Goal: Task Accomplishment & Management: Manage account settings

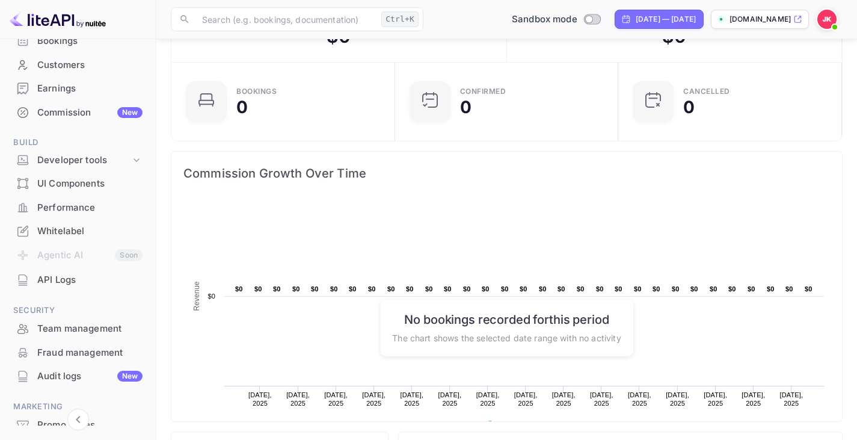
scroll to position [120, 0]
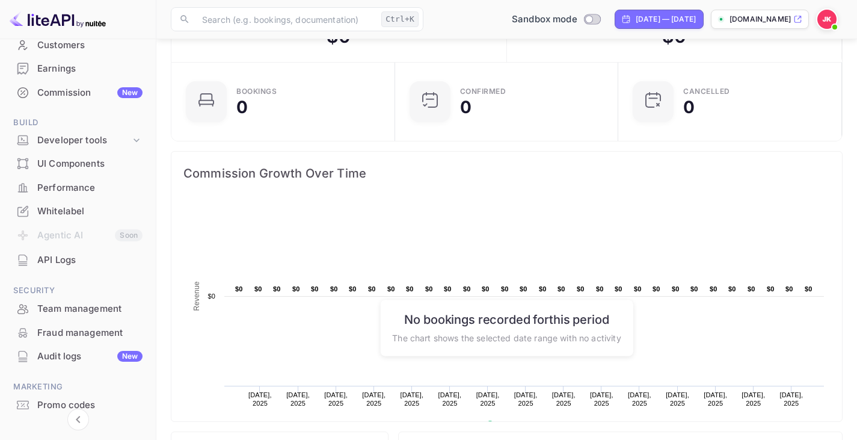
click at [66, 262] on div "API Logs" at bounding box center [89, 260] width 105 height 14
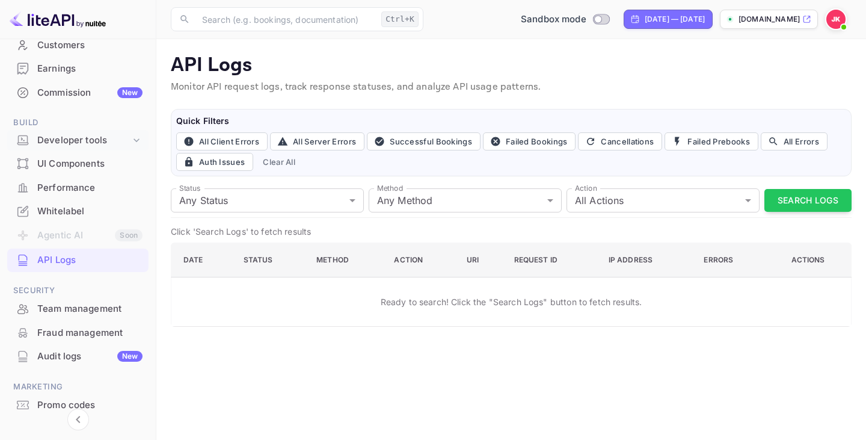
click at [132, 145] on icon at bounding box center [137, 140] width 12 height 12
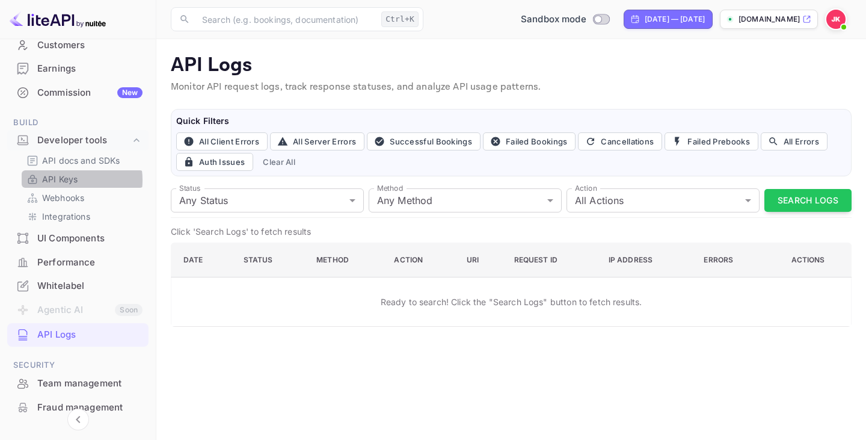
click at [66, 180] on p "API Keys" at bounding box center [59, 179] width 35 height 13
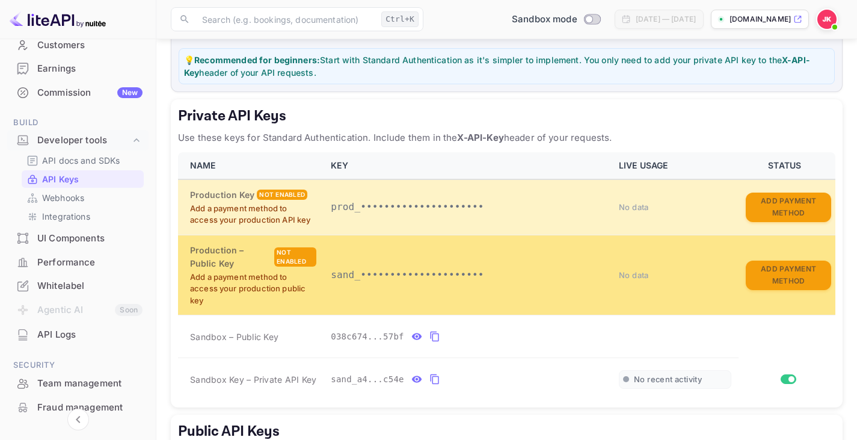
scroll to position [181, 0]
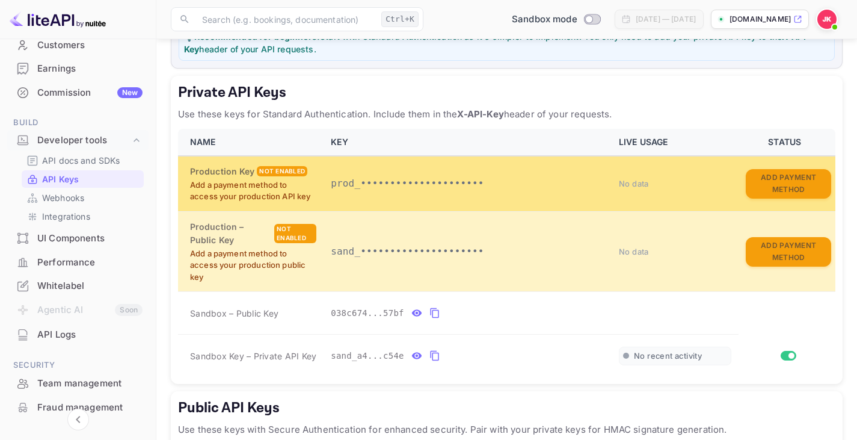
click at [238, 203] on p "Add a payment method to access your production API key" at bounding box center [253, 190] width 126 height 23
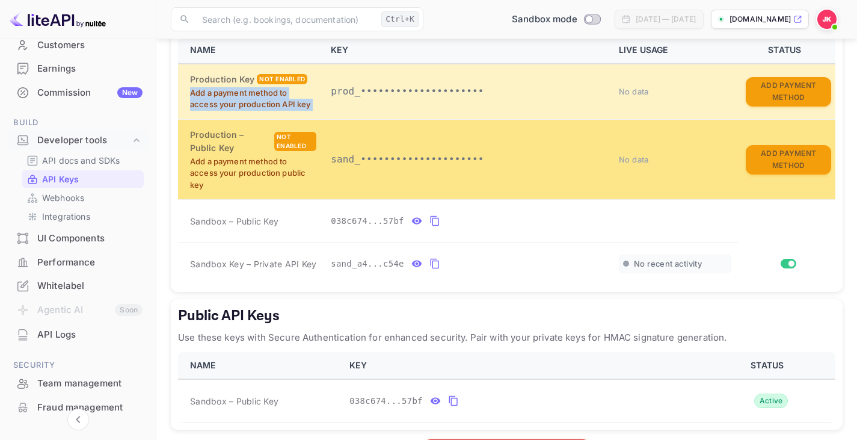
scroll to position [333, 0]
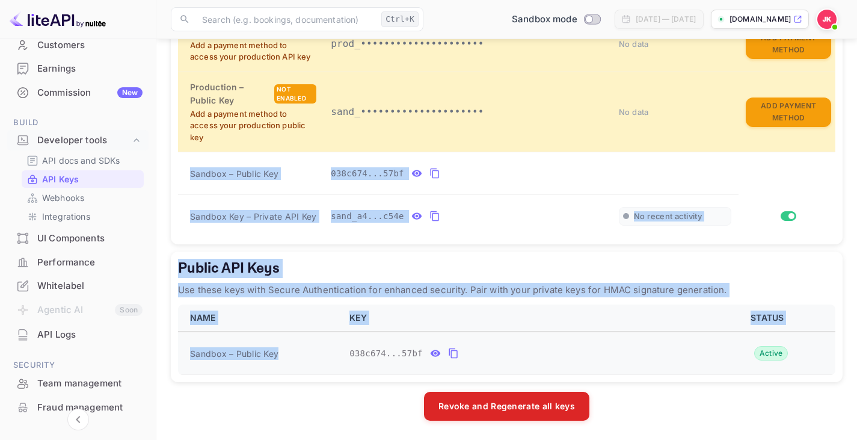
drag, startPoint x: 187, startPoint y: 165, endPoint x: 282, endPoint y: 336, distance: 195.8
click at [282, 336] on div "LiteAPI supports two authentication methods depending on your security requirem…" at bounding box center [507, 105] width 672 height 632
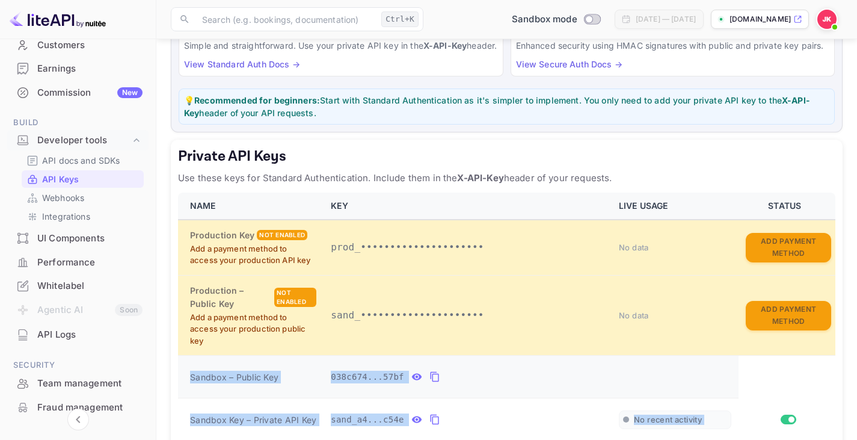
scroll to position [212, 0]
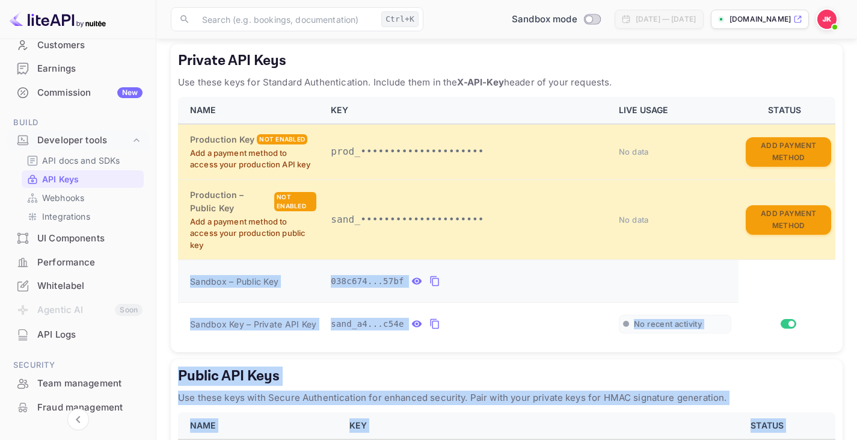
click at [272, 288] on span "Sandbox – Public Key" at bounding box center [234, 281] width 88 height 13
click at [235, 288] on span "Sandbox – Public Key" at bounding box center [234, 281] width 88 height 13
click at [239, 288] on span "Sandbox – Public Key" at bounding box center [234, 281] width 88 height 13
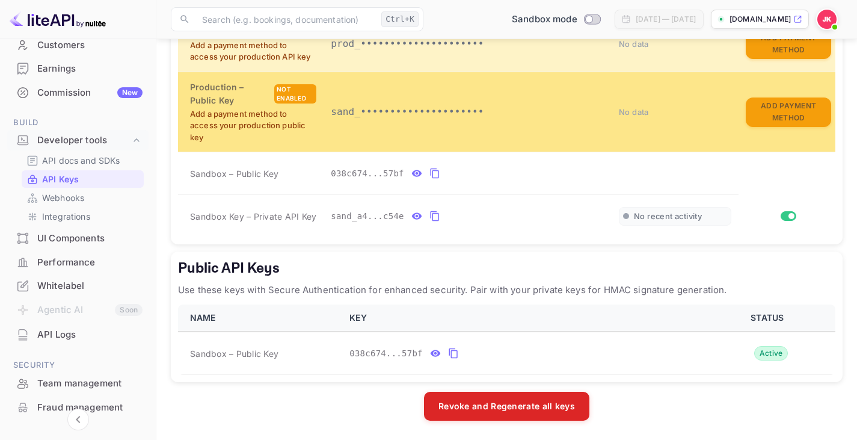
scroll to position [333, 0]
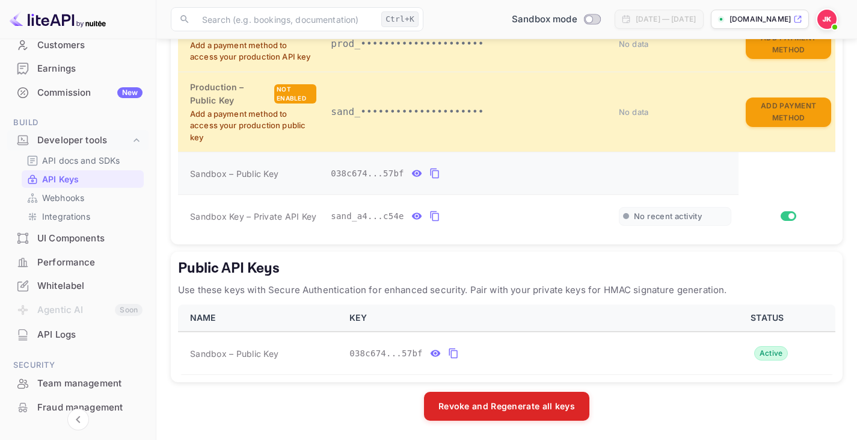
click at [218, 176] on span "Sandbox – Public Key" at bounding box center [234, 173] width 88 height 13
copy span "Sandbox – Public Key"
click at [283, 227] on td "Sandbox Key – Private API Key" at bounding box center [251, 216] width 146 height 43
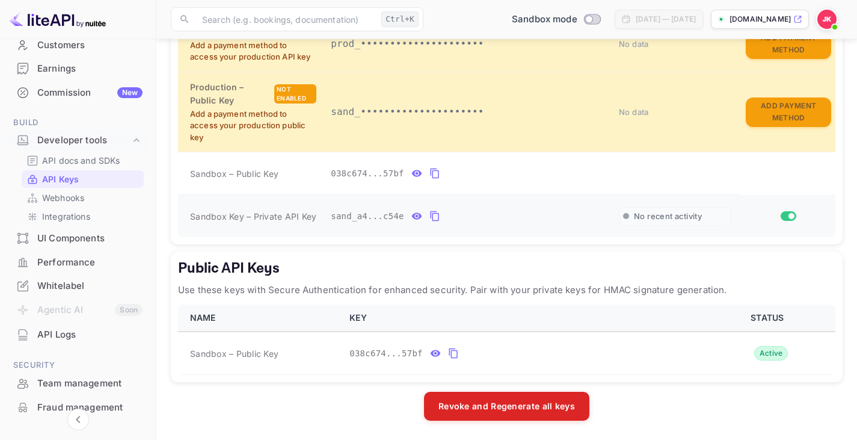
click at [276, 214] on span "Sandbox Key – Private API Key" at bounding box center [253, 216] width 126 height 10
copy span "Sandbox Key – Private API Key"
click at [236, 354] on span "Sandbox – Public Key" at bounding box center [234, 353] width 88 height 13
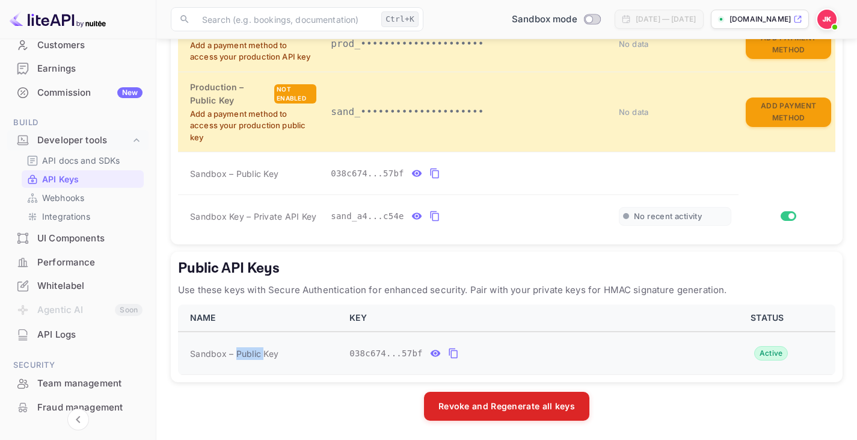
click at [236, 354] on span "Sandbox – Public Key" at bounding box center [234, 353] width 88 height 13
copy span "Sandbox – Public Key"
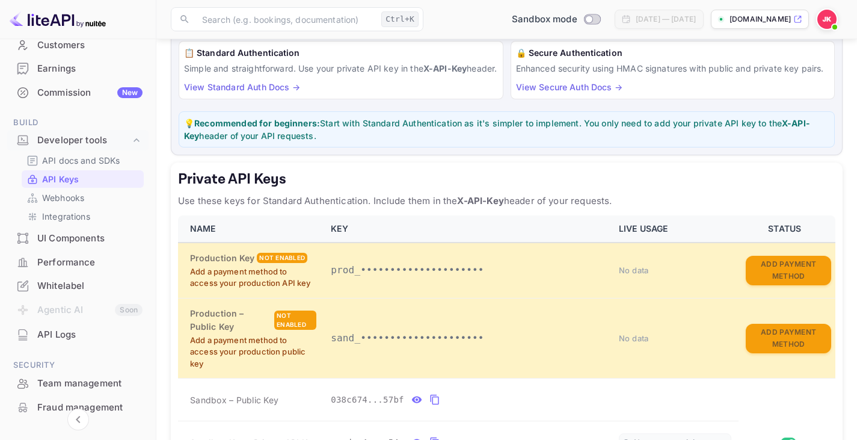
scroll to position [92, 0]
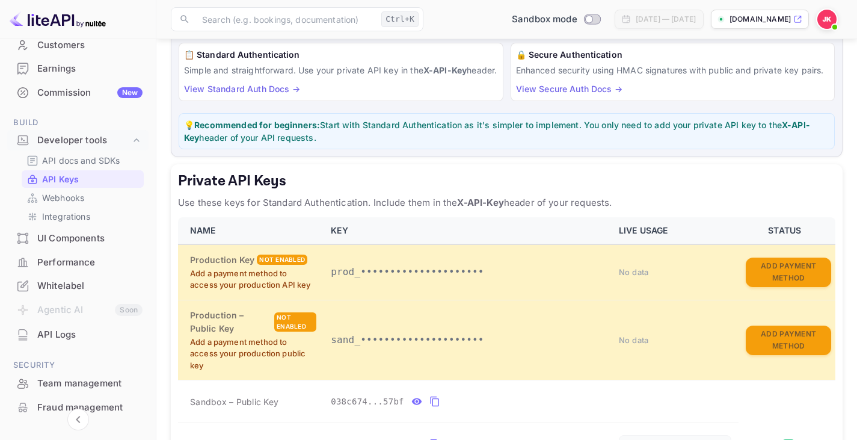
drag, startPoint x: 632, startPoint y: 212, endPoint x: 176, endPoint y: 187, distance: 456.8
click at [176, 187] on div "Private API Keys Use these keys for Standard Authentication. Include them in th…" at bounding box center [507, 318] width 672 height 308
copy div "Private API Keys Use these keys for Standard Authentication. Include them in th…"
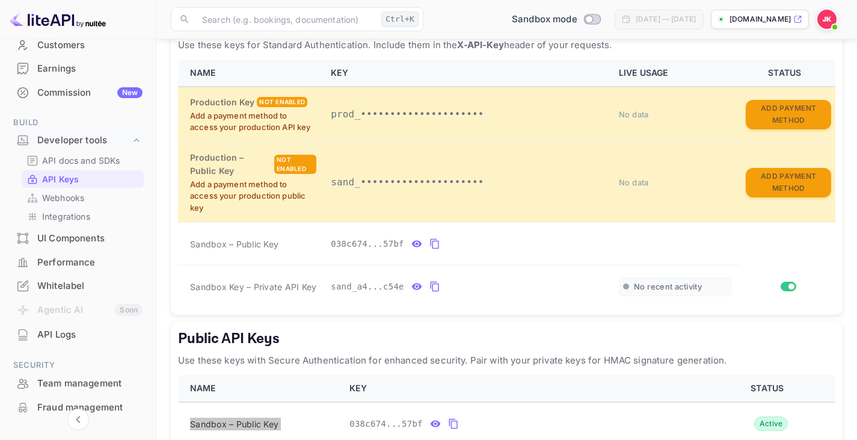
scroll to position [333, 0]
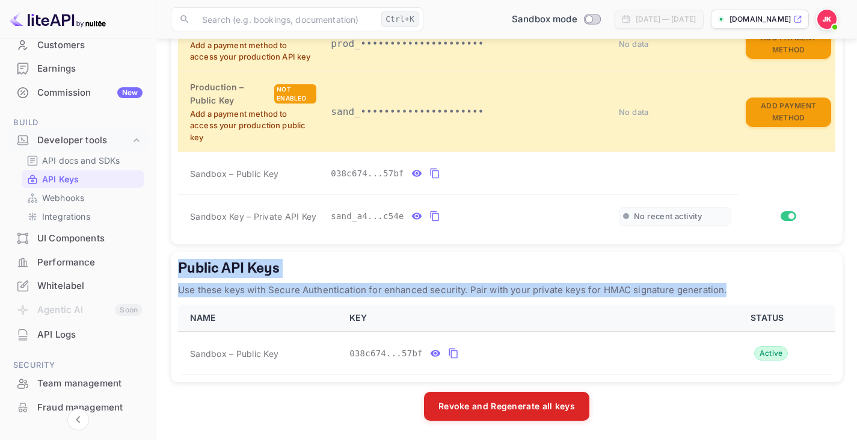
drag, startPoint x: 784, startPoint y: 293, endPoint x: 171, endPoint y: 252, distance: 614.5
click at [171, 252] on div "LiteAPI supports two authentication methods depending on your security requirem…" at bounding box center [507, 105] width 672 height 632
copy div "Public API Keys Use these keys with Secure Authentication for enhanced security…"
